Goal: Find specific page/section: Find specific page/section

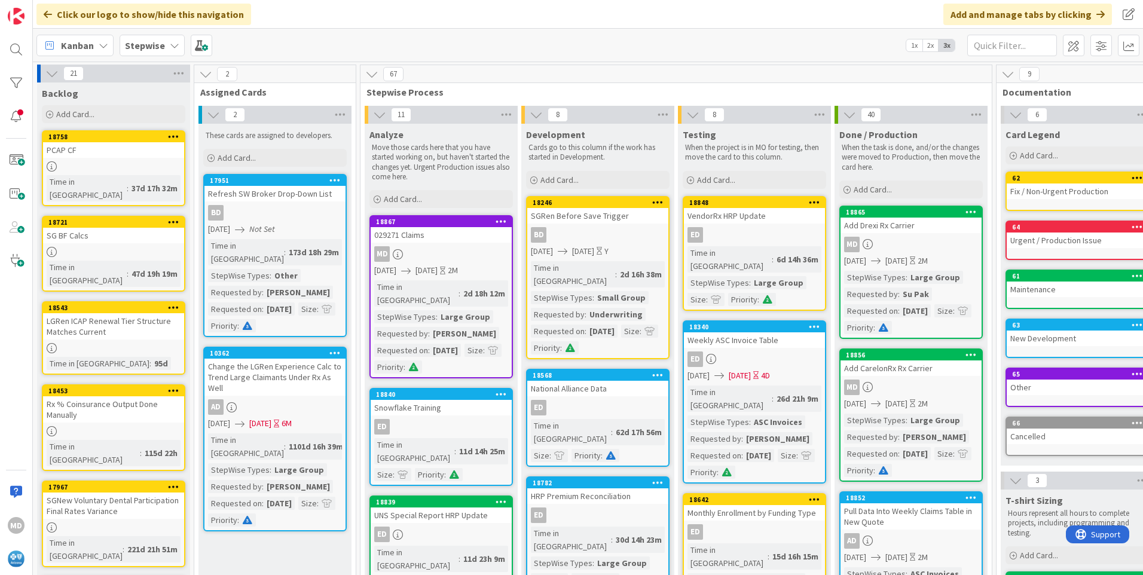
click at [438, 240] on div "029271 Claims" at bounding box center [441, 235] width 141 height 16
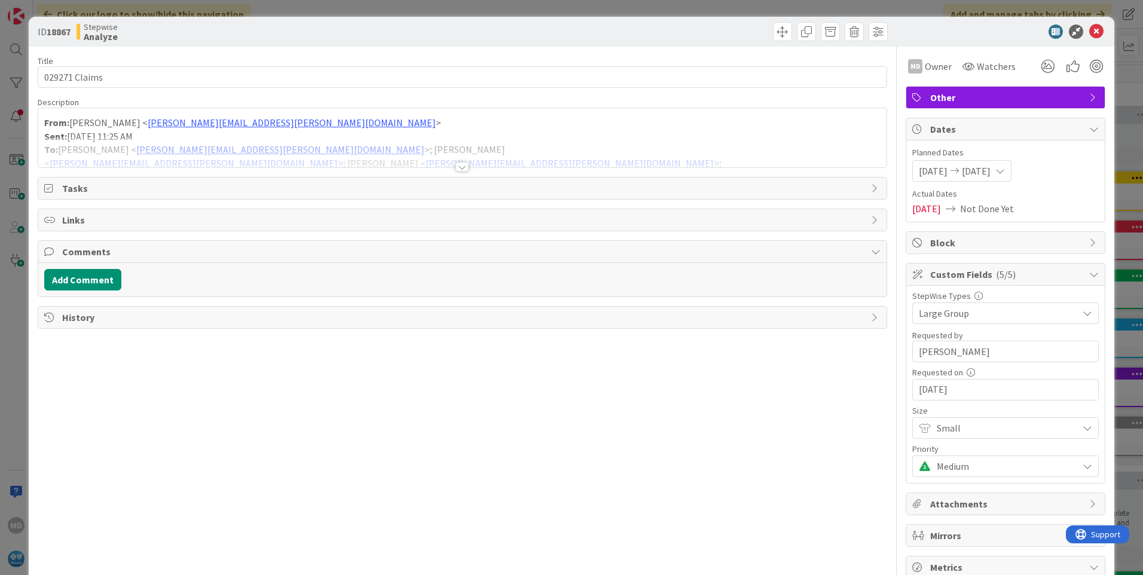
click at [960, 436] on span "Medium" at bounding box center [1004, 428] width 135 height 17
click at [781, 470] on div "Title 13 / 128 029271 Claims Description From: [PERSON_NAME] < [PERSON_NAME][EM…" at bounding box center [462, 415] width 849 height 737
click at [968, 431] on span "Small" at bounding box center [1004, 428] width 135 height 17
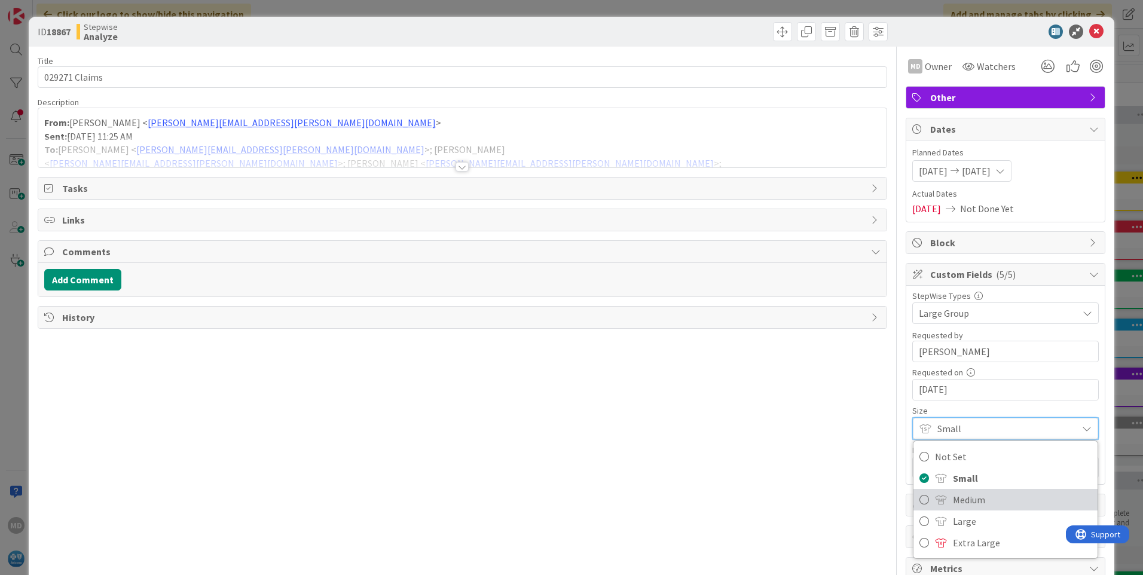
click at [953, 501] on span "Medium" at bounding box center [1022, 500] width 139 height 18
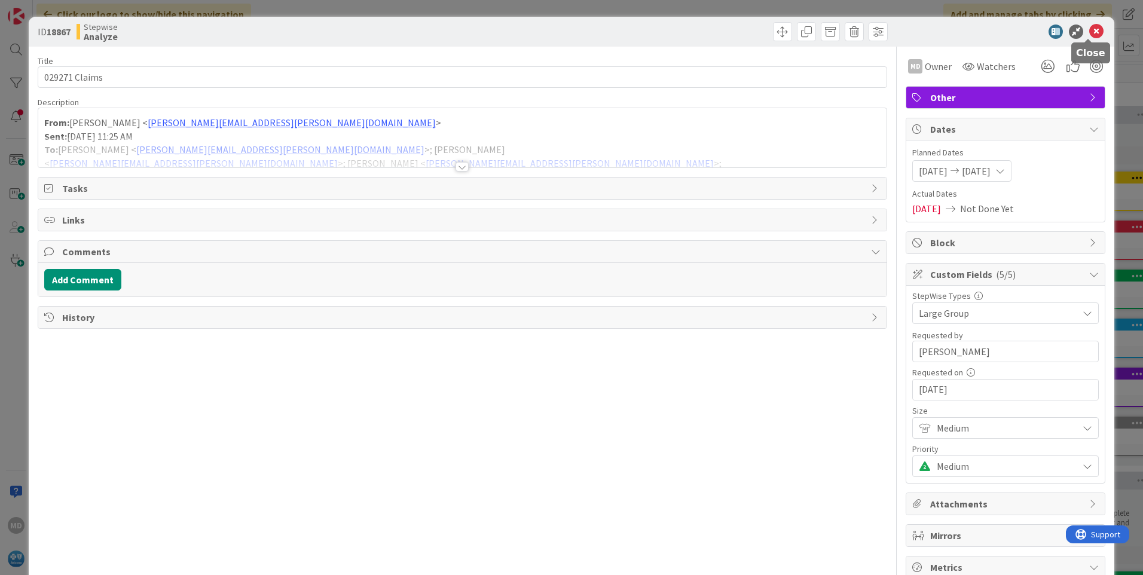
click at [1089, 32] on icon at bounding box center [1096, 32] width 14 height 14
